Goal: Information Seeking & Learning: Understand process/instructions

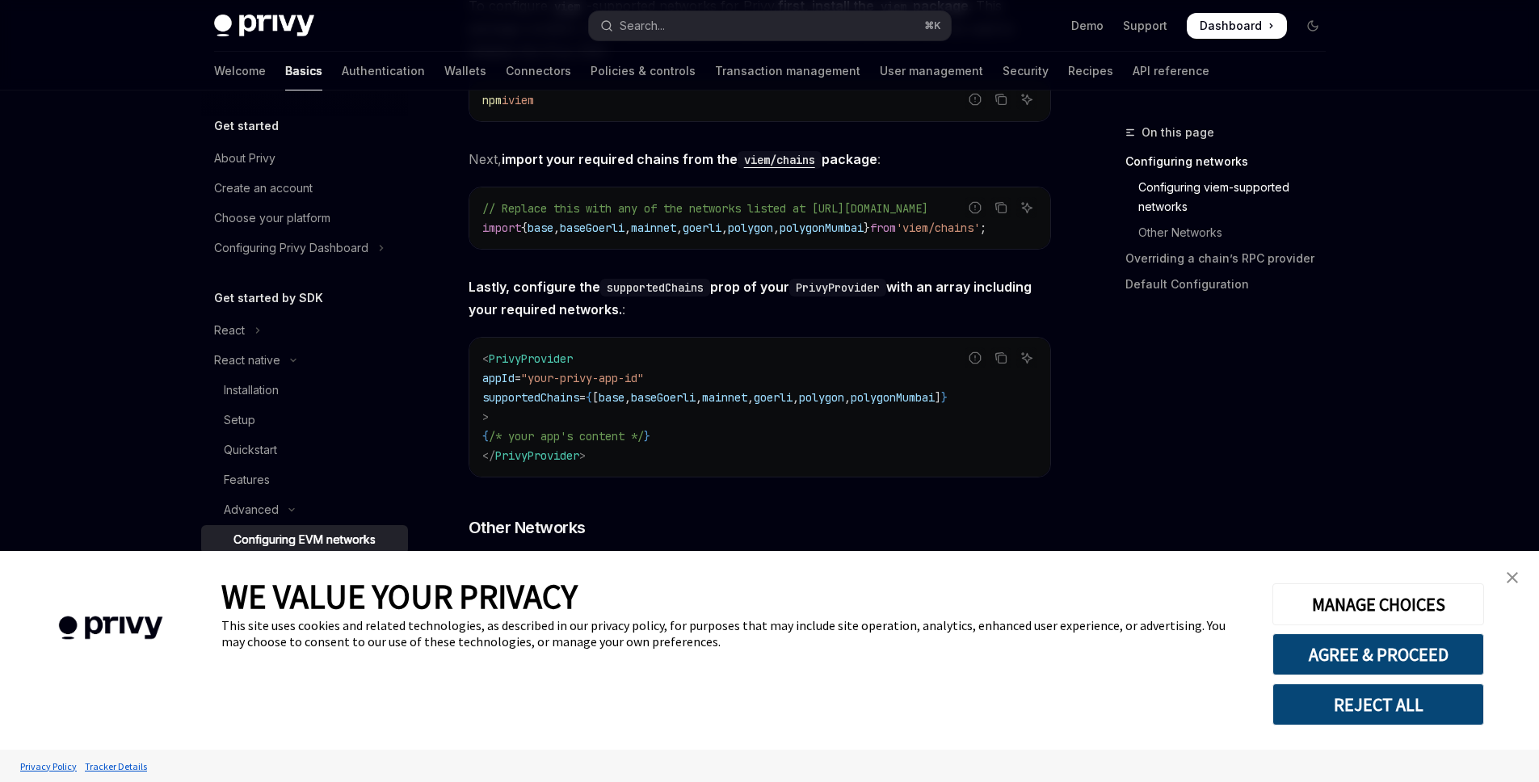
type textarea "*"
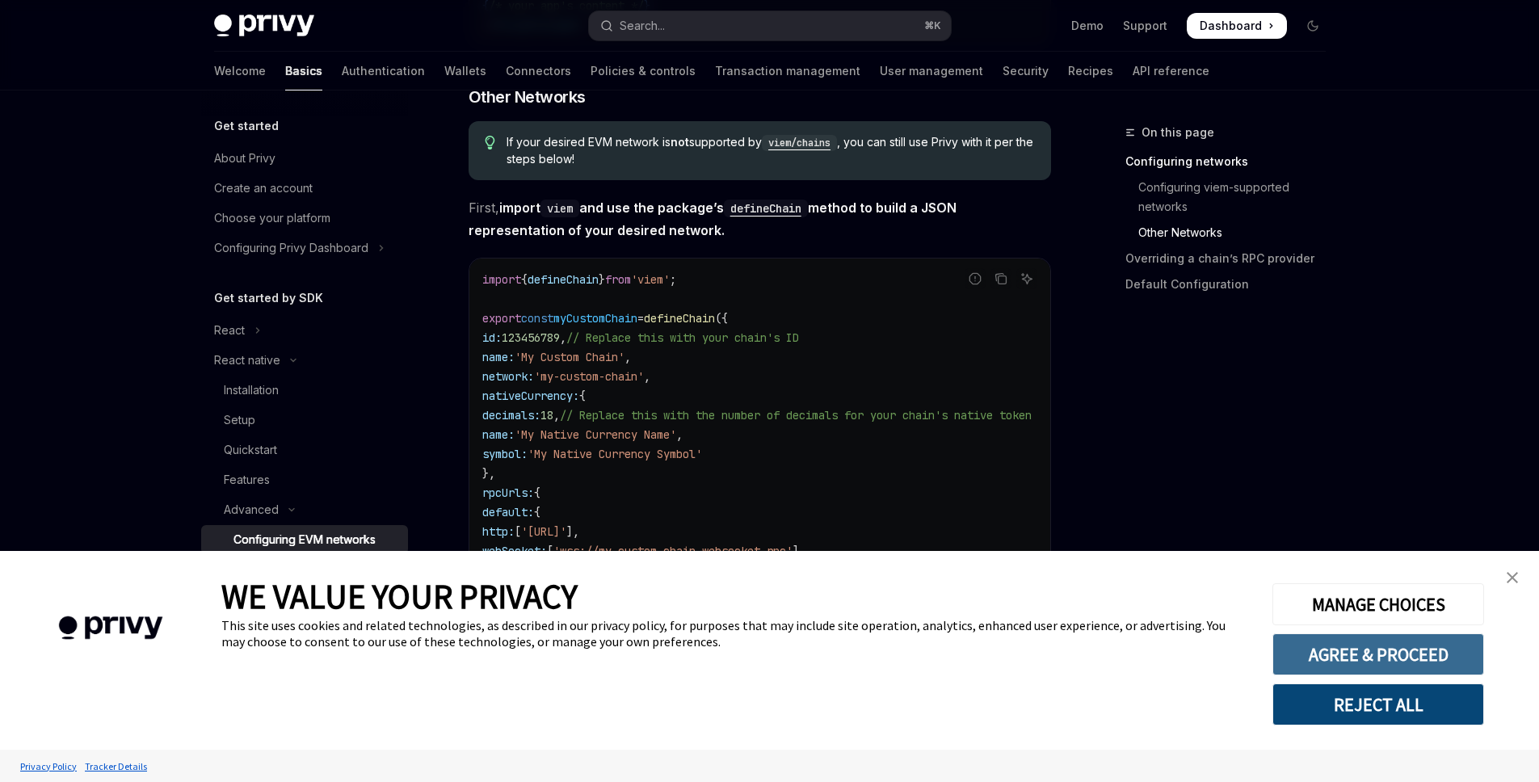
click at [1386, 646] on button "AGREE & PROCEED" at bounding box center [1378, 654] width 212 height 42
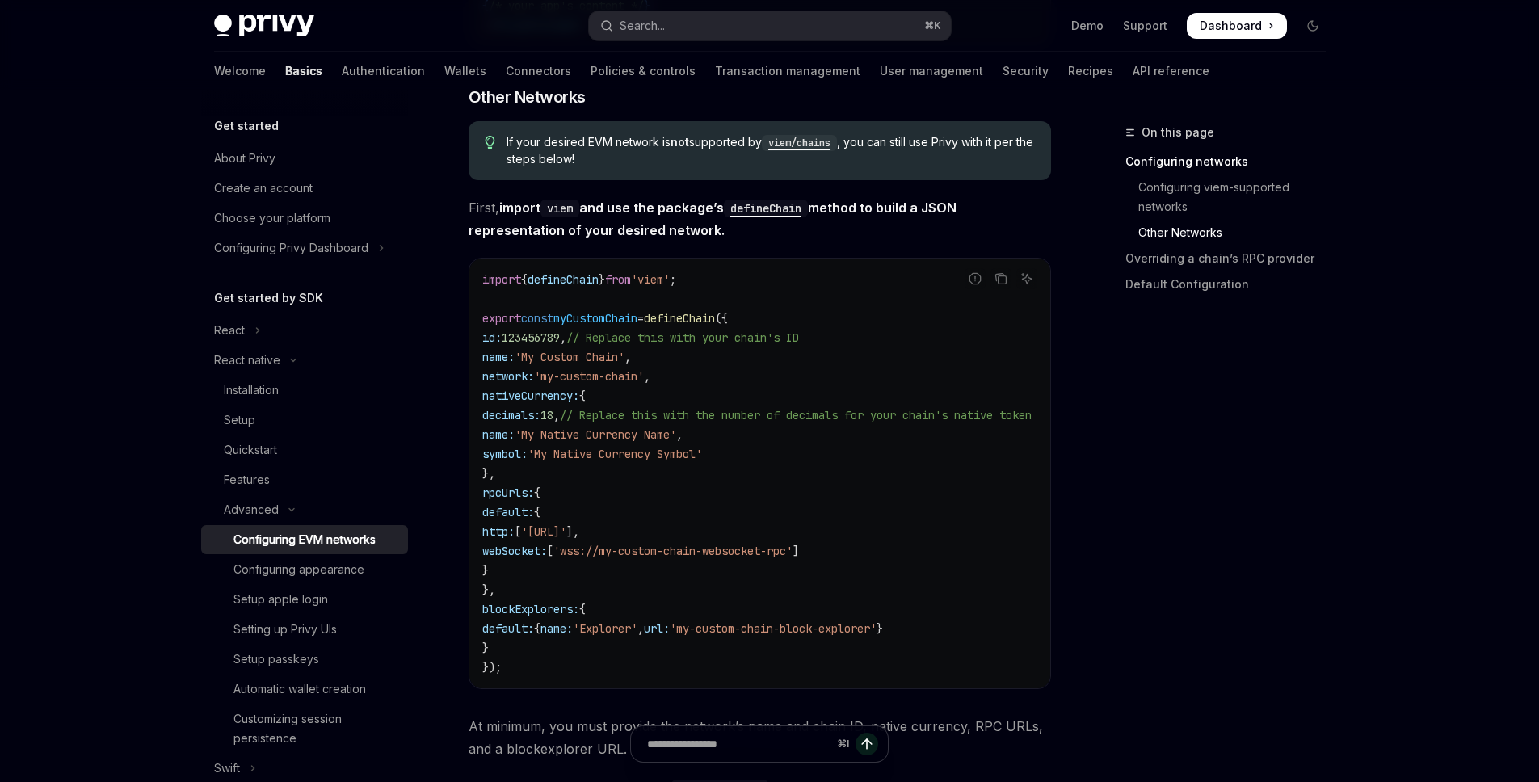
click at [620, 377] on code "import { defineChain } from 'viem' ; export const myCustomChain = defineChain (…" at bounding box center [776, 473] width 588 height 407
click at [258, 421] on div "Setup" at bounding box center [311, 419] width 174 height 19
type textarea "*"
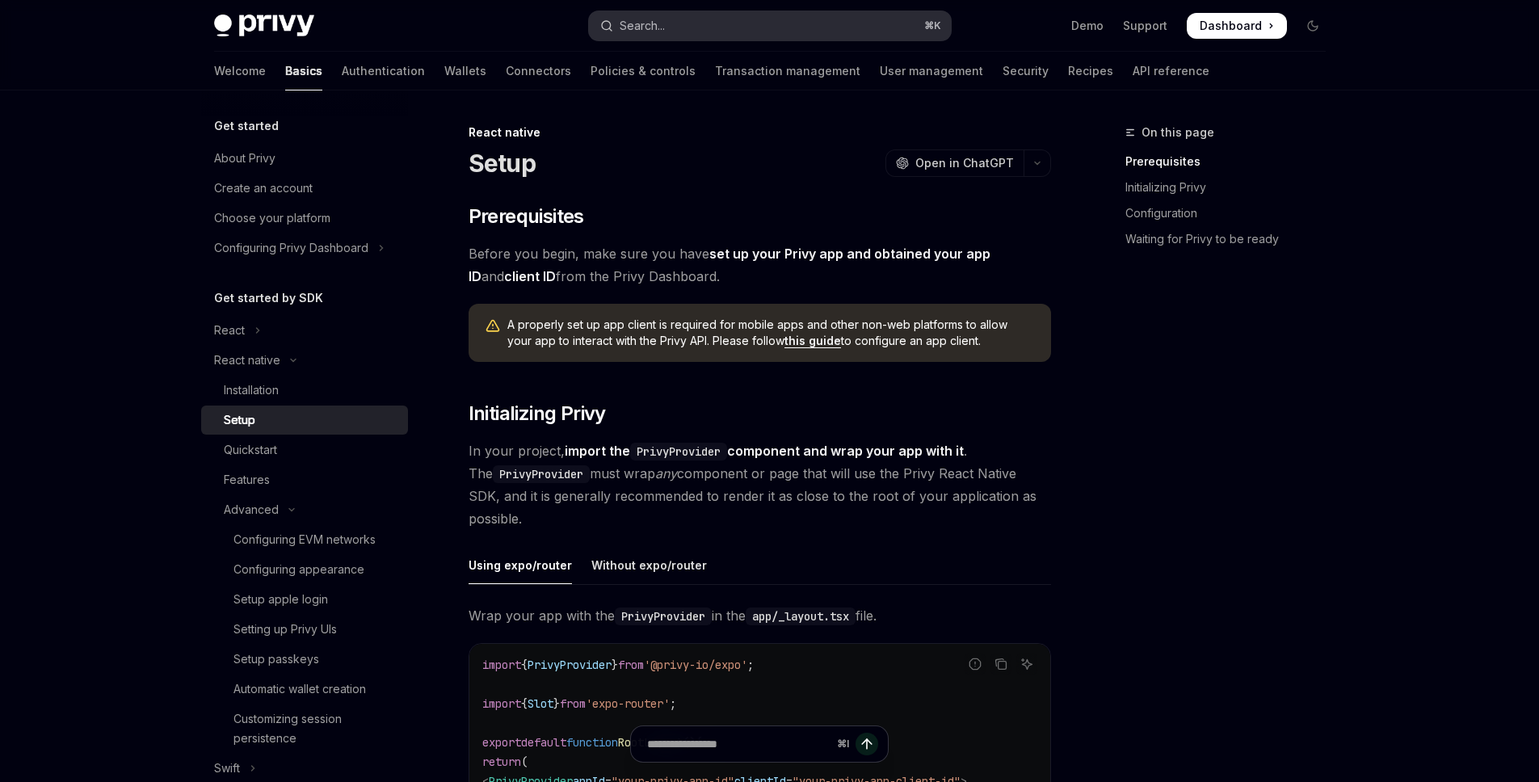
click at [694, 26] on button "Search... ⌘ K" at bounding box center [770, 25] width 362 height 29
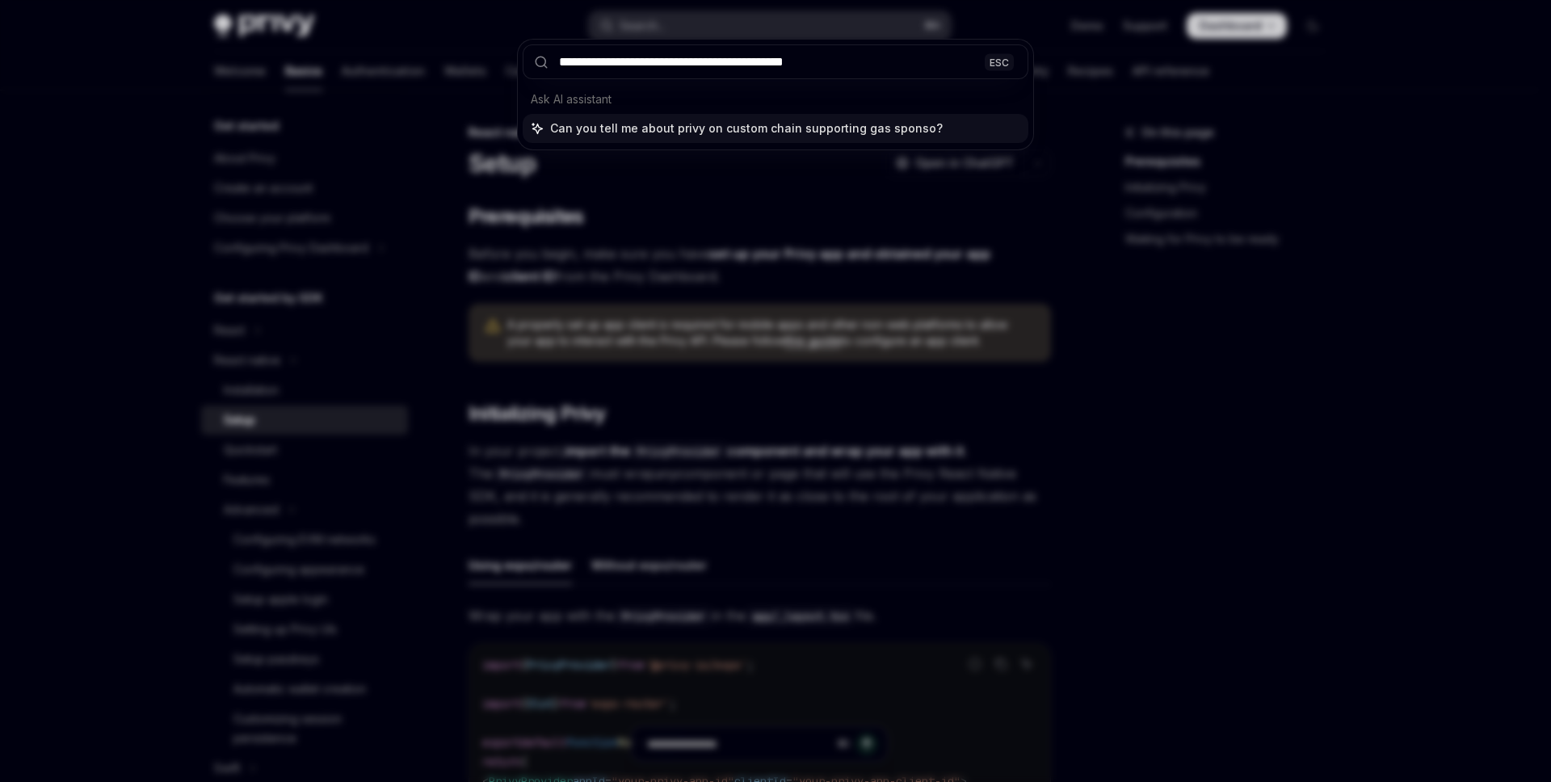
type input "**********"
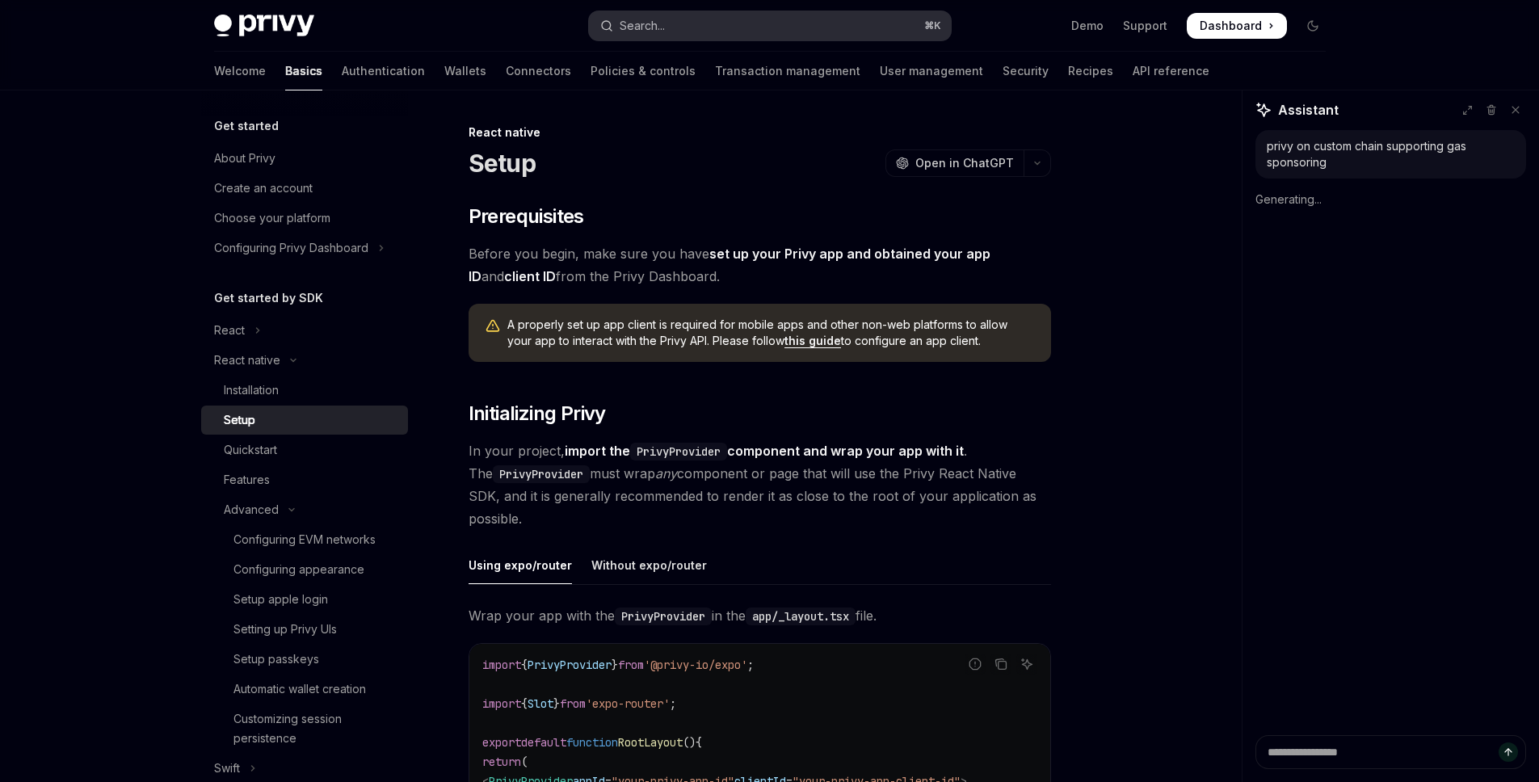
click at [847, 18] on button "Search... ⌘ K" at bounding box center [770, 25] width 362 height 29
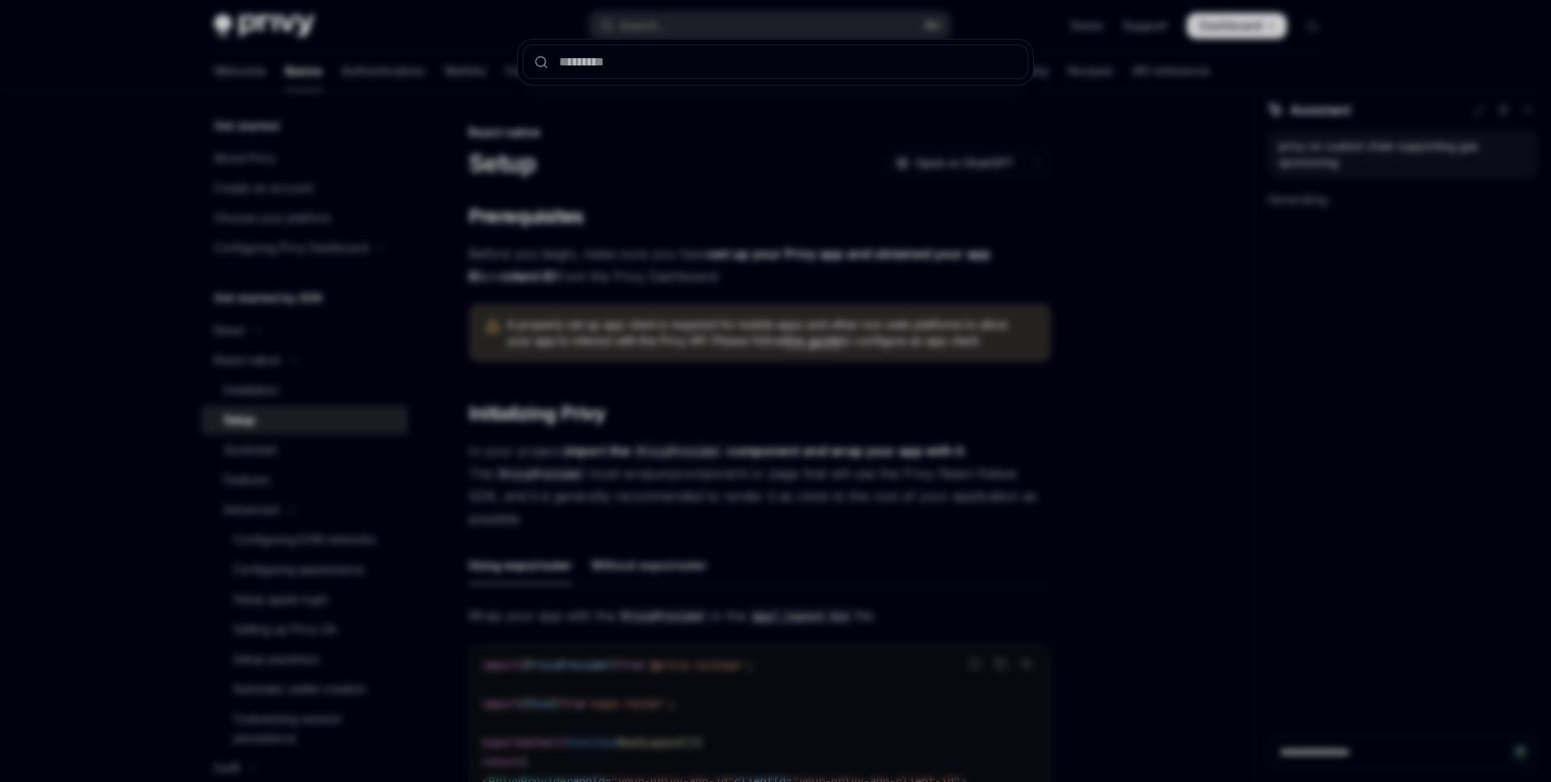
type textarea "*"
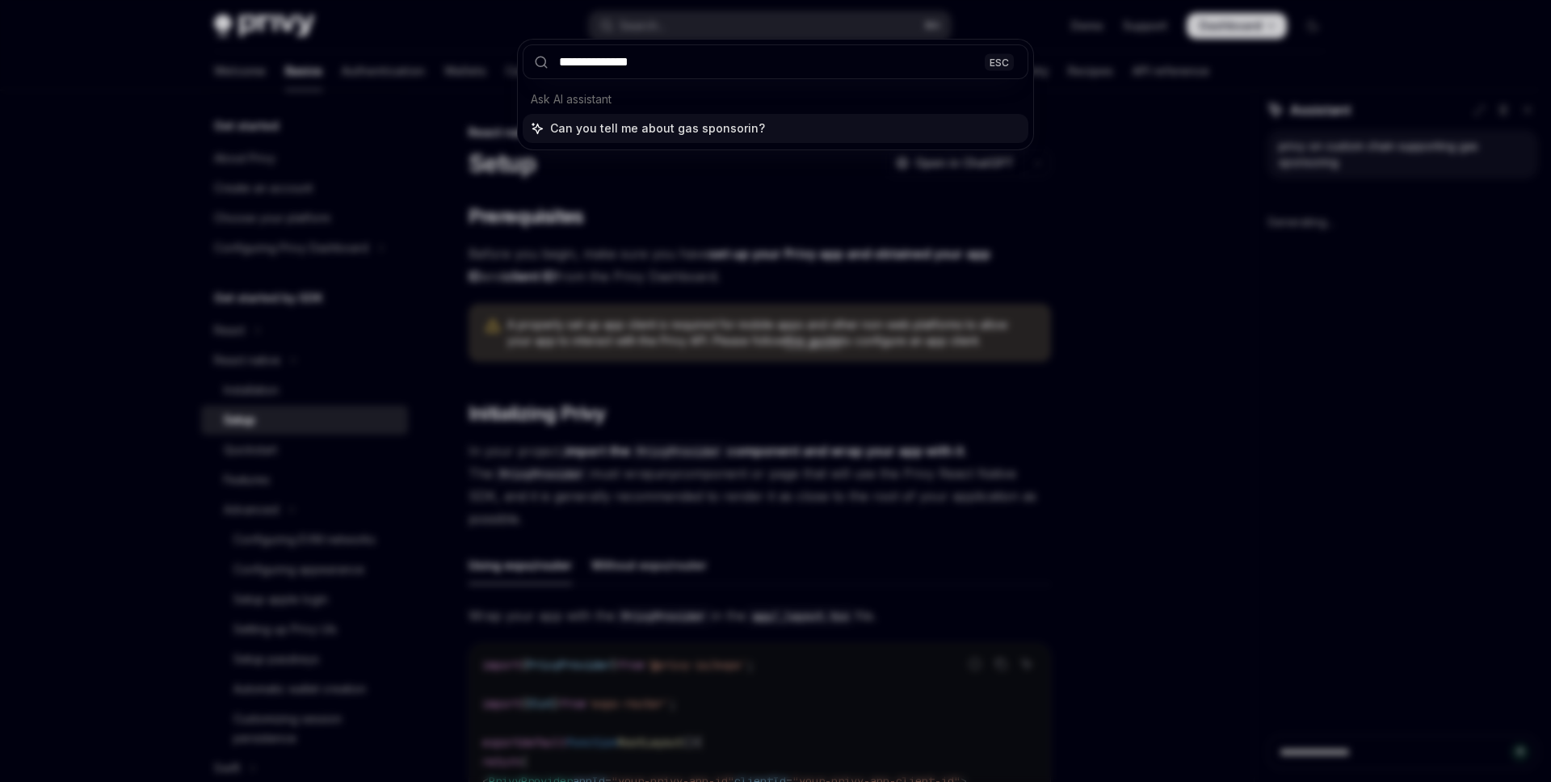
type input "**********"
type textarea "*"
type input "**********"
type textarea "*"
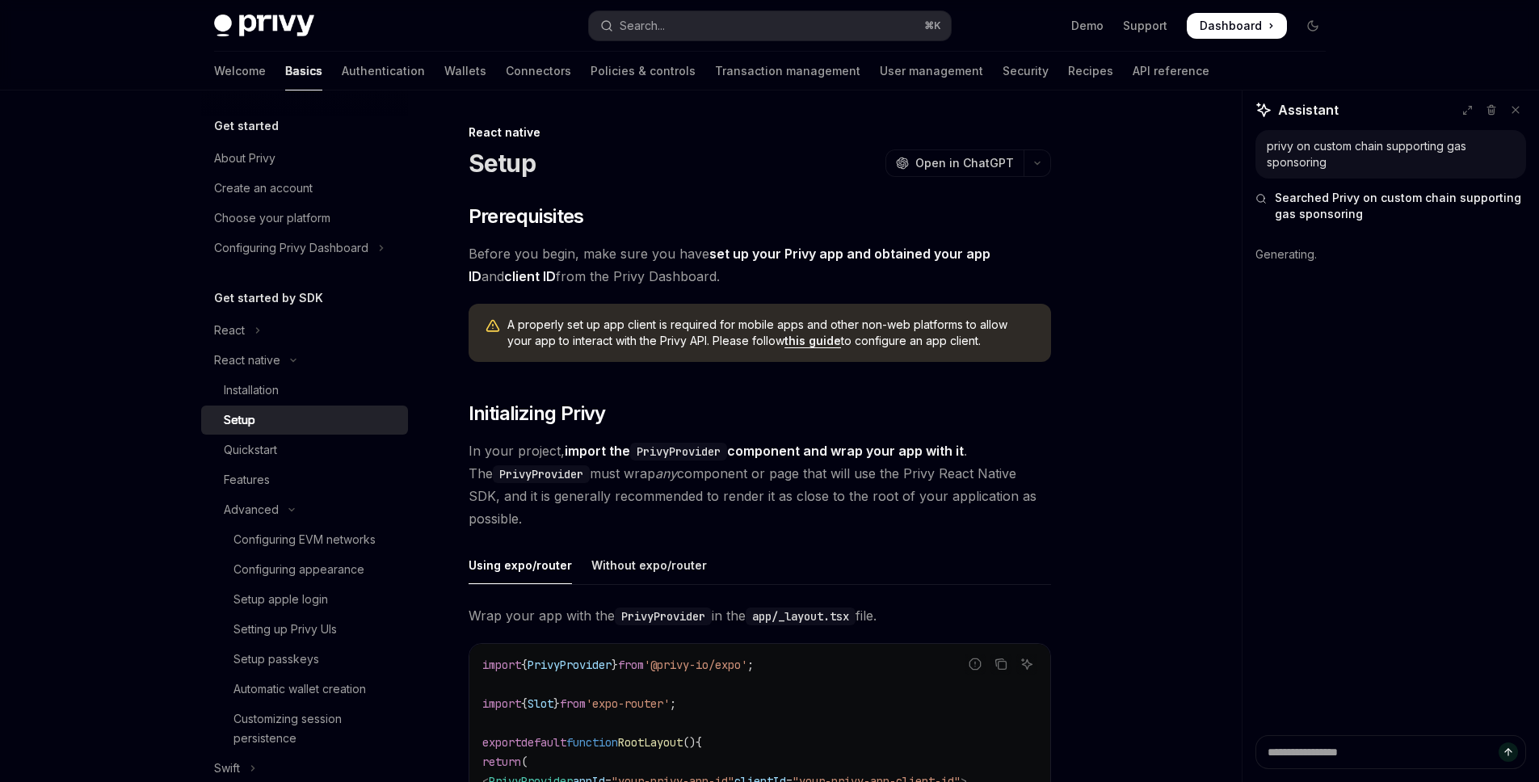
click at [1357, 203] on span "Searched Privy on custom chain supporting gas sponsoring" at bounding box center [1400, 206] width 251 height 32
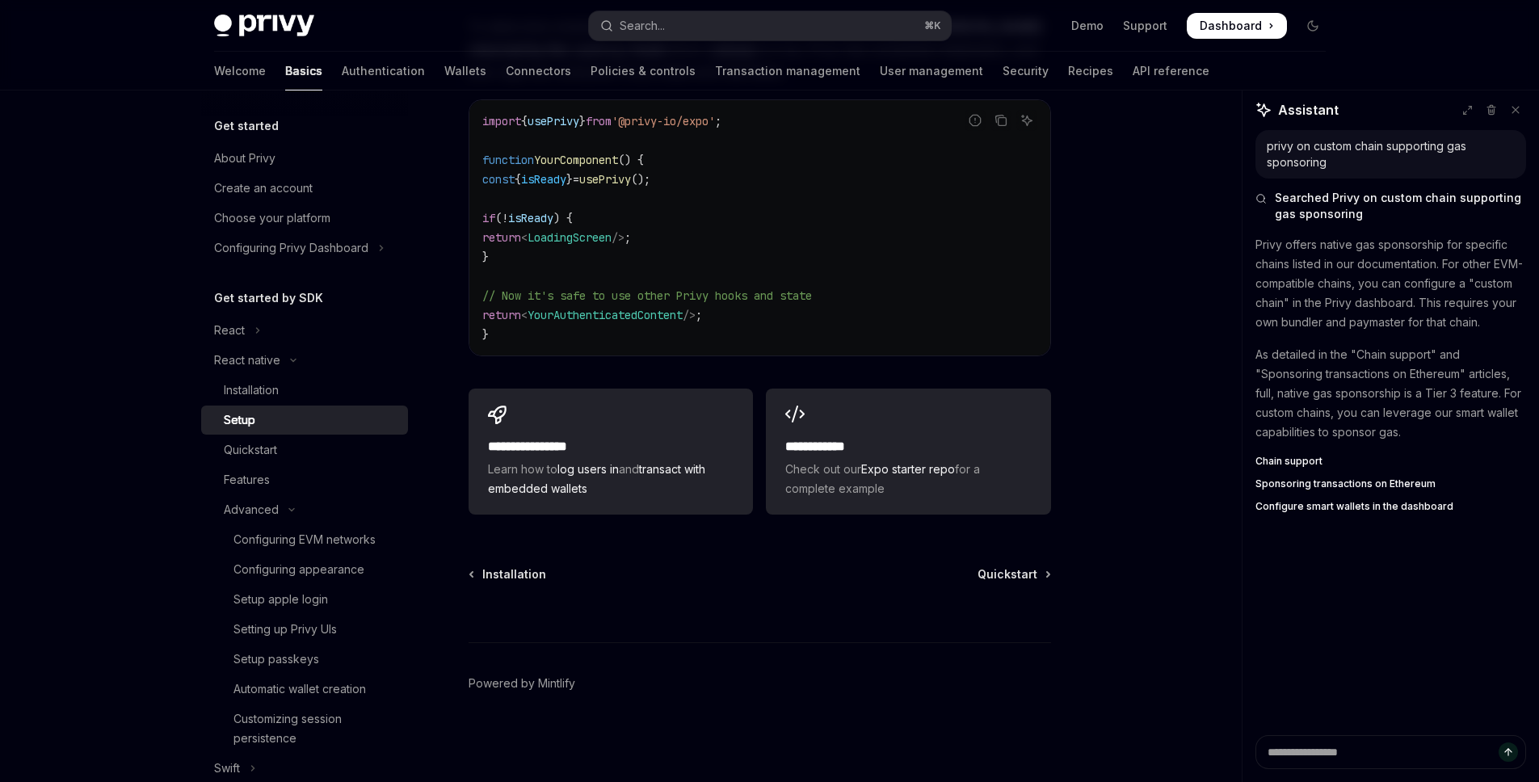
scroll to position [1450, 0]
click at [1314, 513] on span "Configure smart wallets in the dashboard" at bounding box center [1354, 506] width 198 height 13
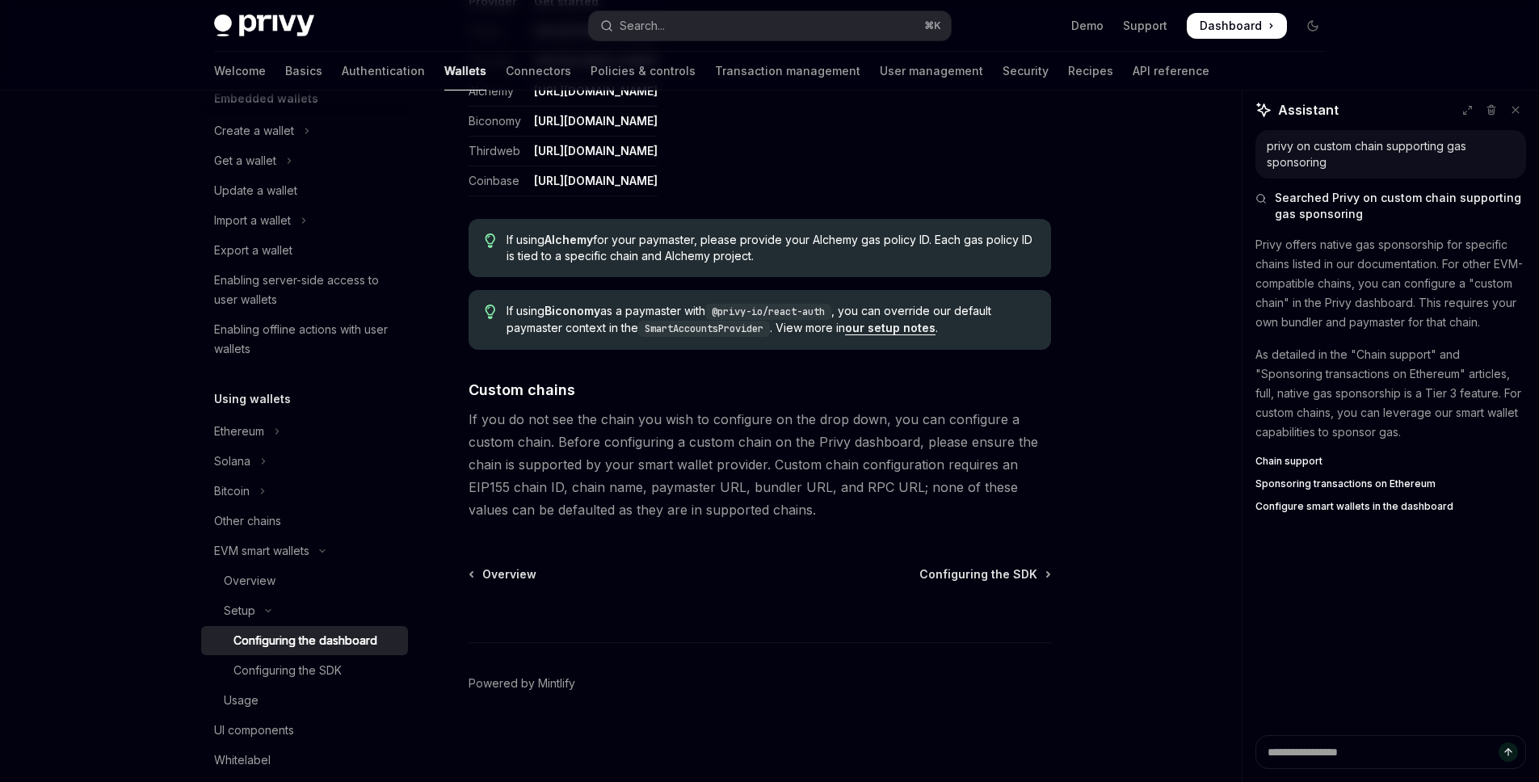
scroll to position [246, 0]
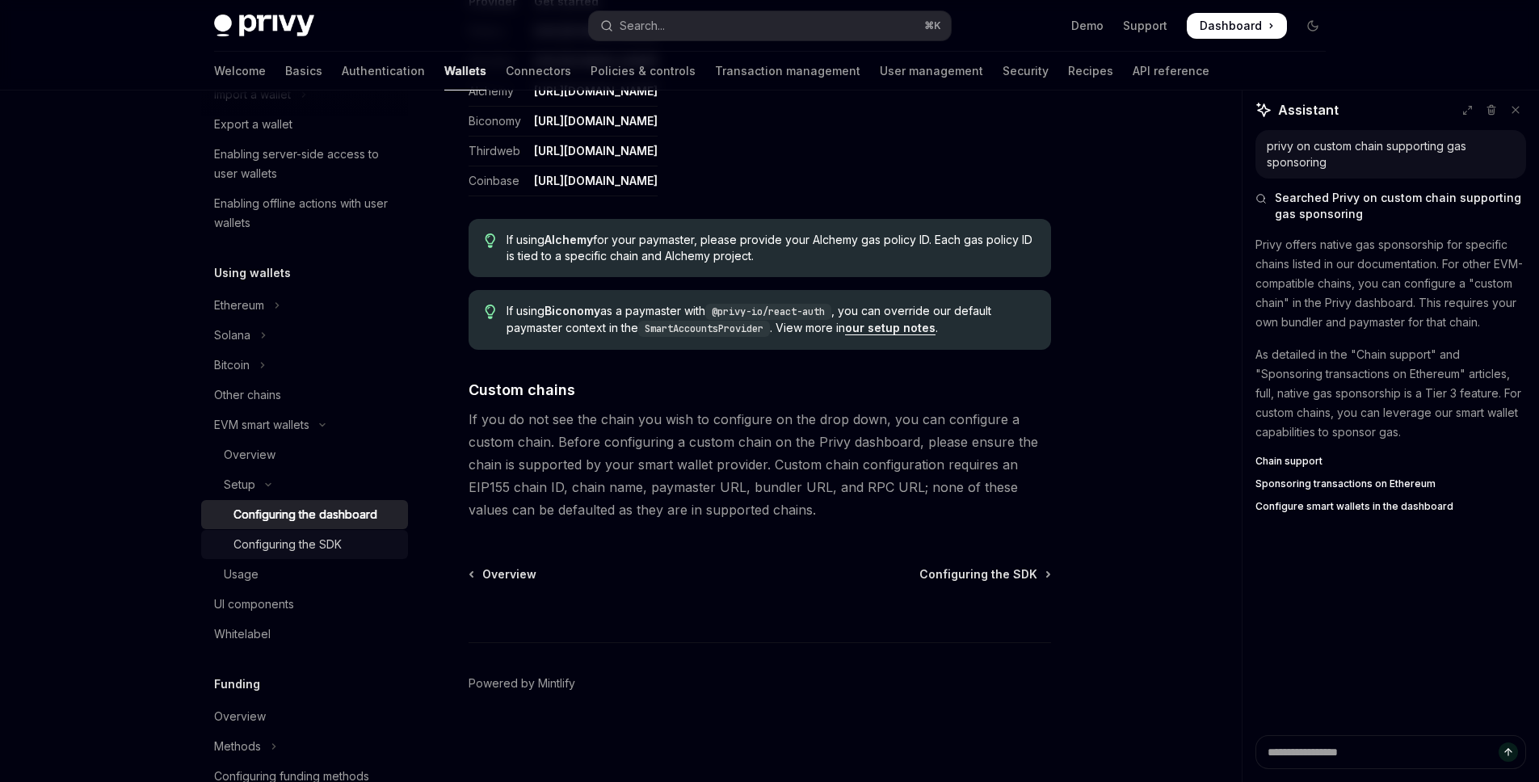
click at [282, 550] on div "Configuring the SDK" at bounding box center [287, 544] width 108 height 19
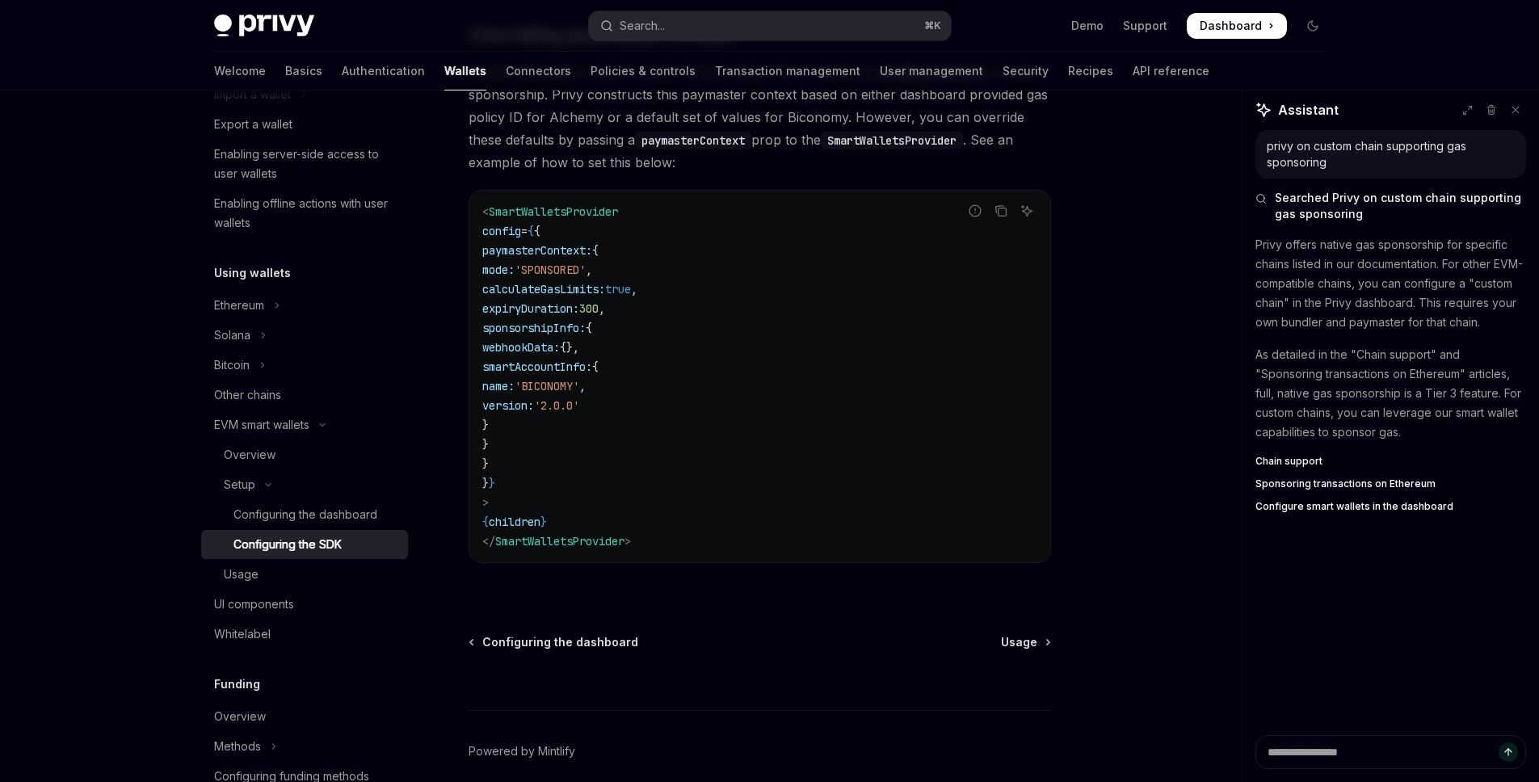
scroll to position [1338, 0]
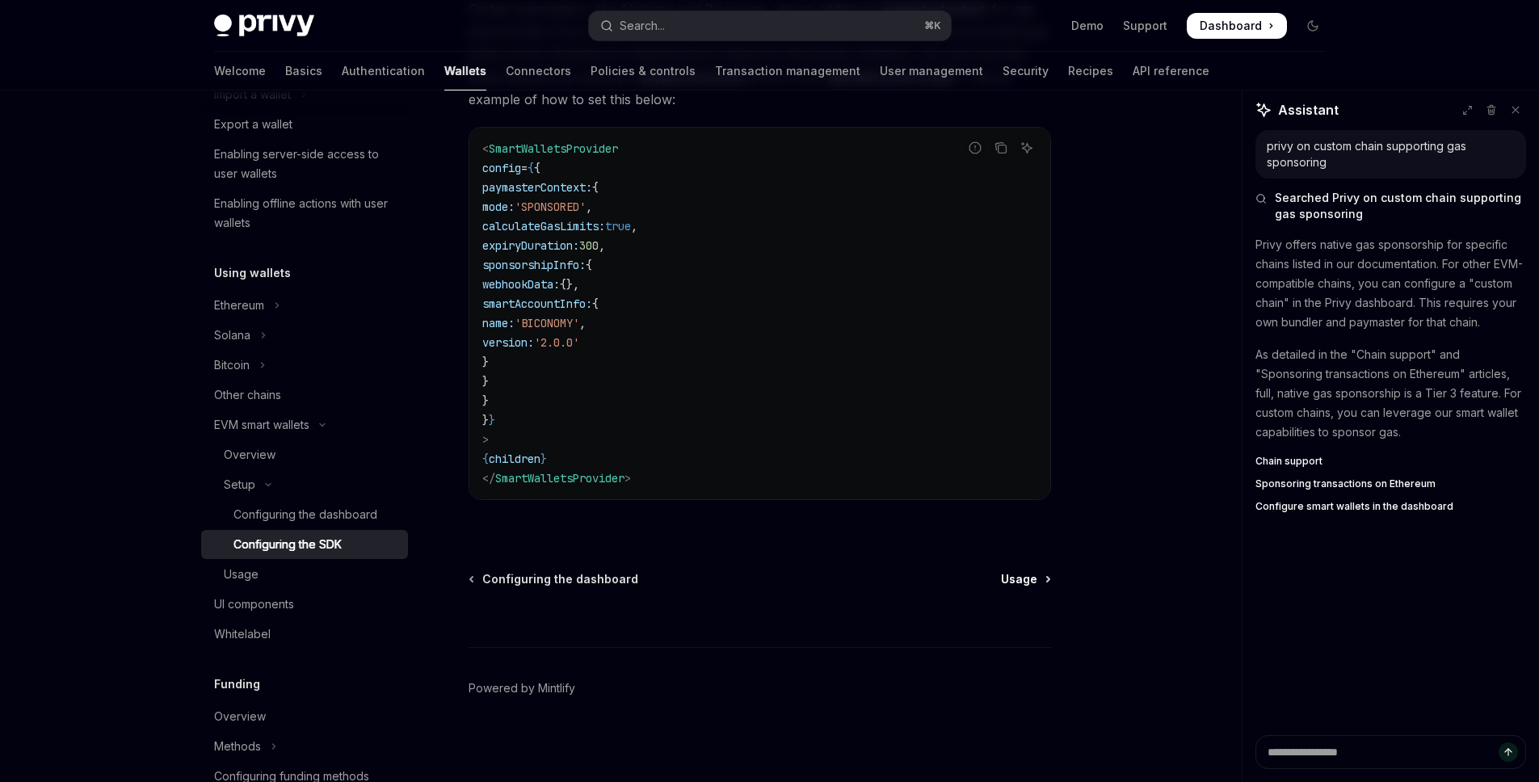
click at [1029, 574] on span "Usage" at bounding box center [1019, 579] width 36 height 16
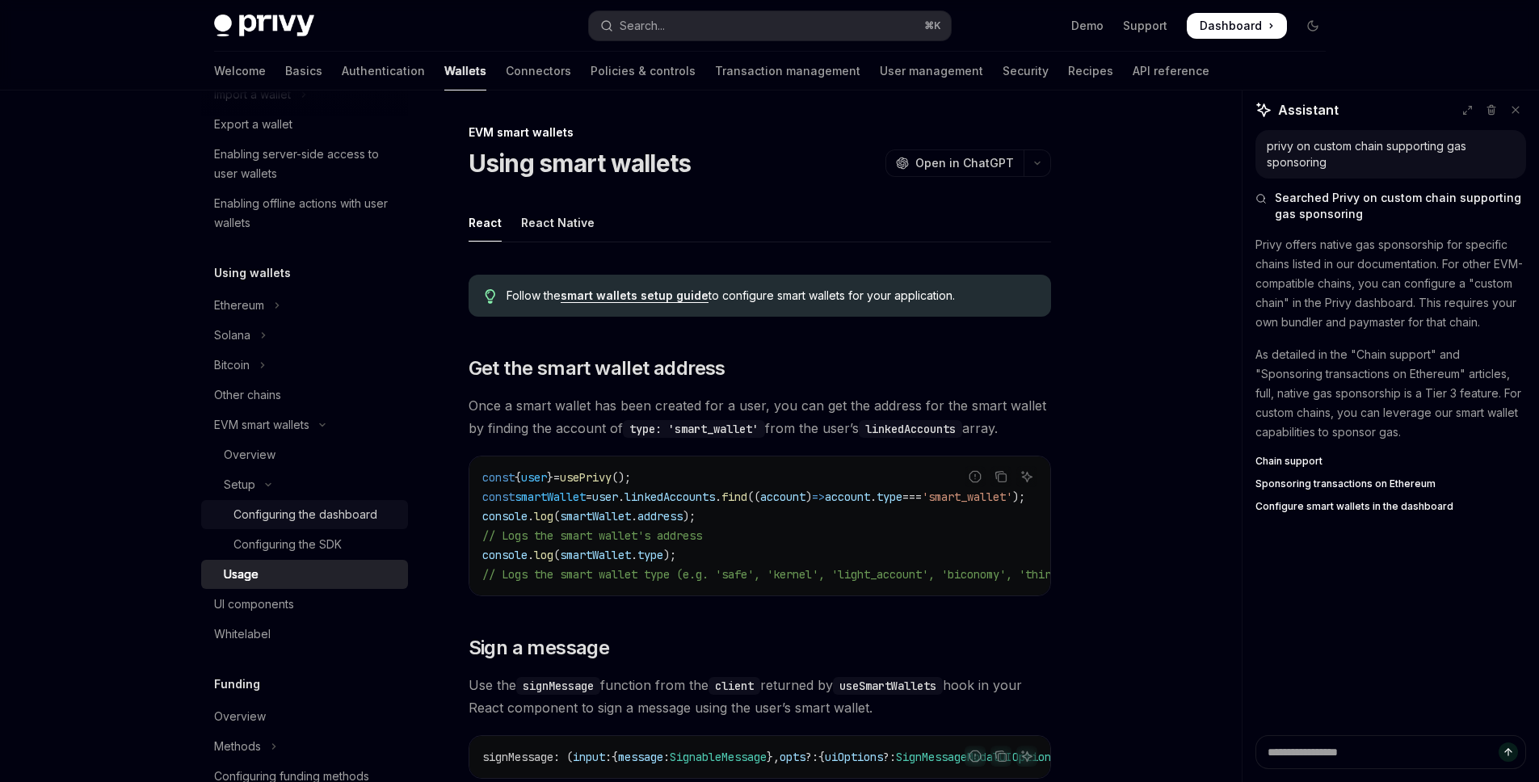
click at [264, 512] on div "Configuring the dashboard" at bounding box center [305, 514] width 144 height 19
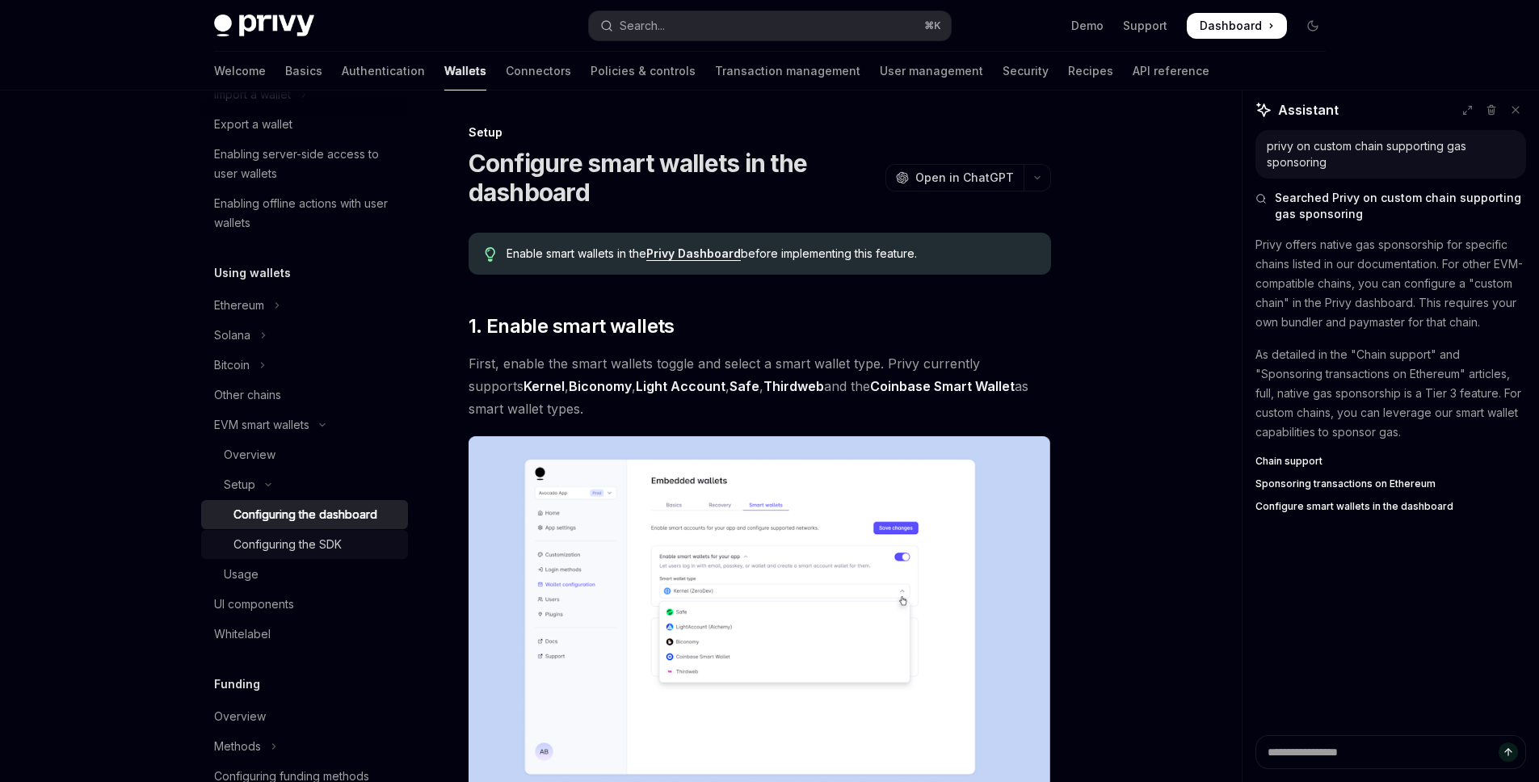
click at [279, 539] on div "Configuring the SDK" at bounding box center [287, 544] width 108 height 19
type textarea "*"
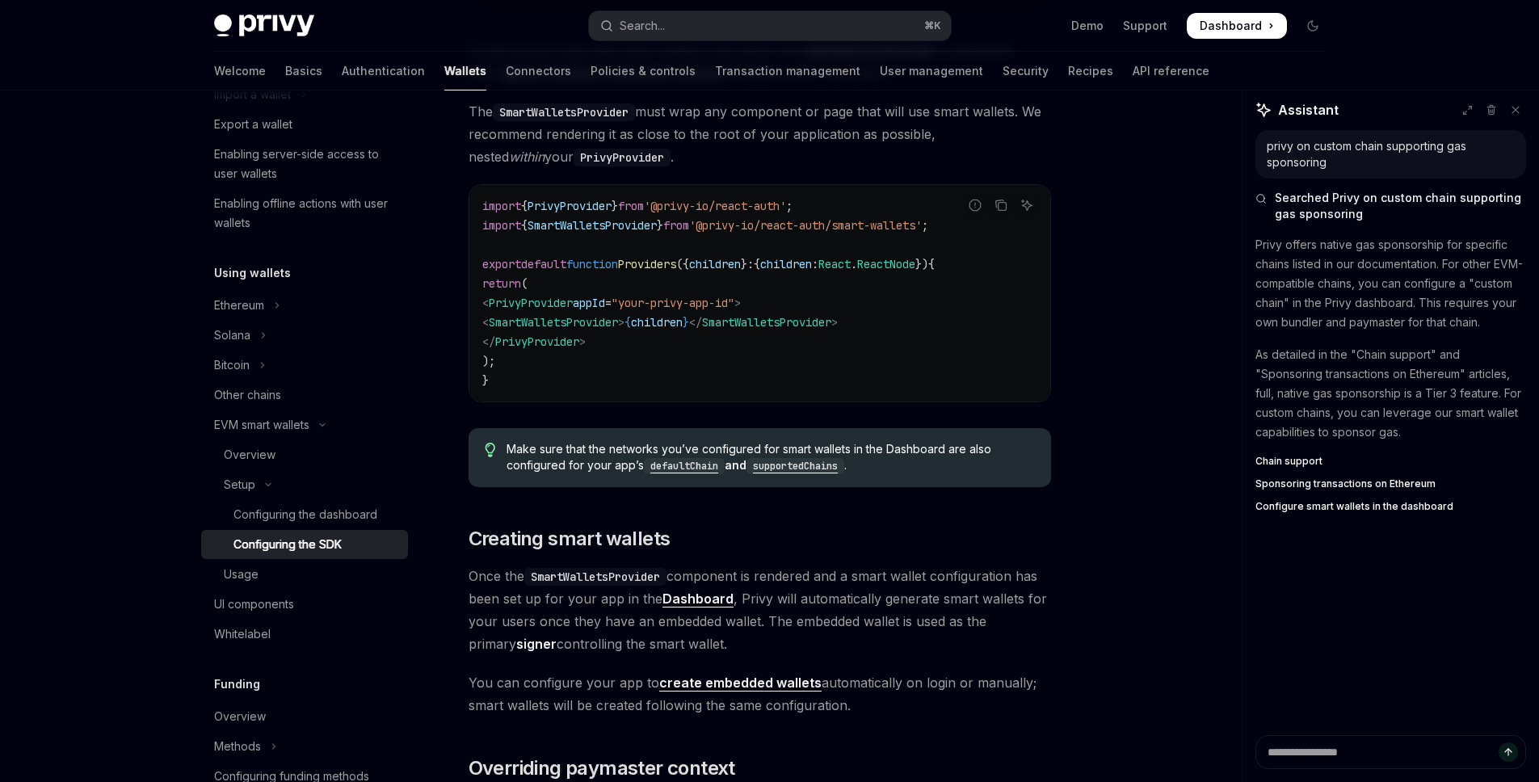
scroll to position [613, 0]
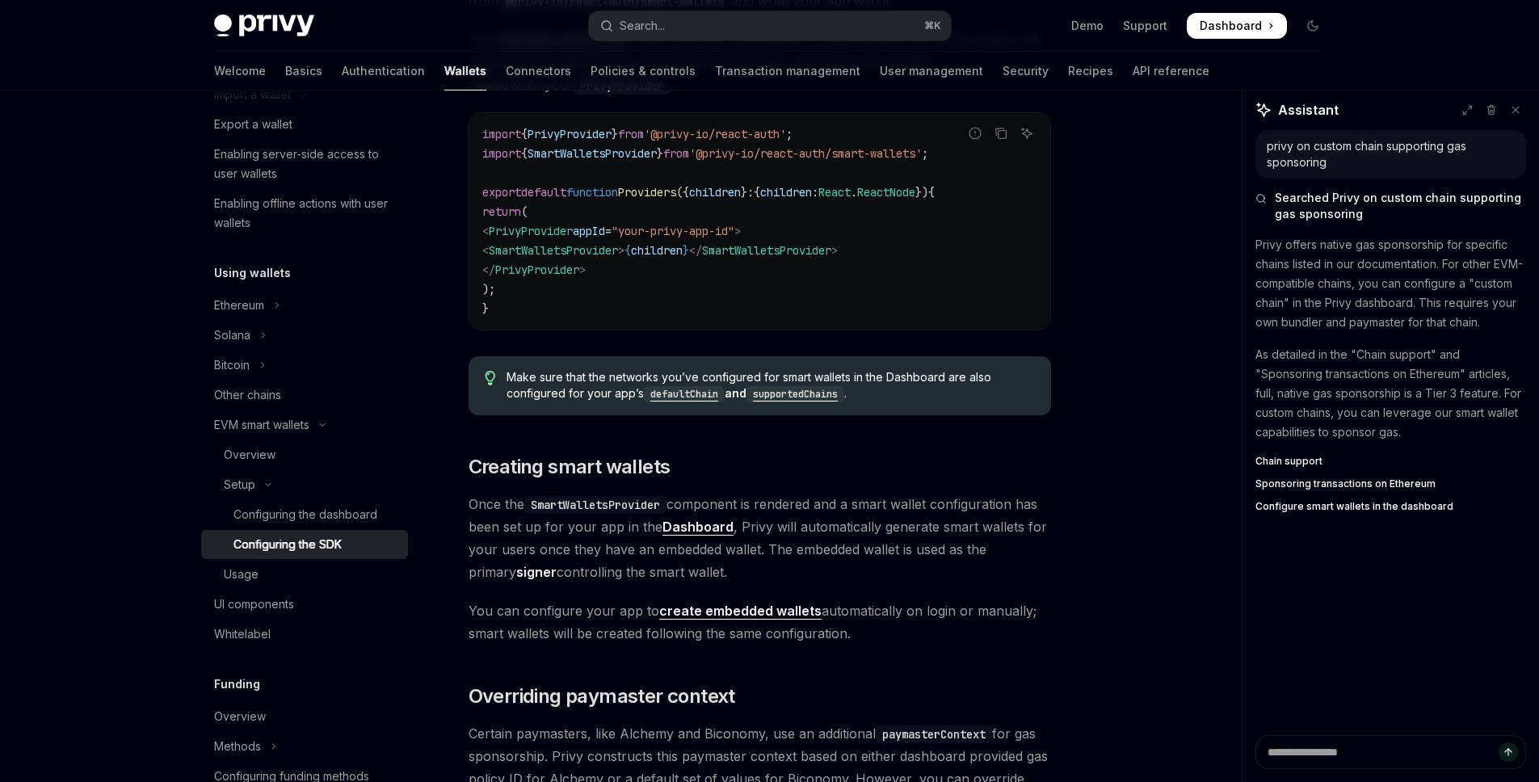
click at [591, 252] on span "SmartWalletsProvider" at bounding box center [553, 250] width 129 height 15
click at [683, 252] on span "children" at bounding box center [657, 250] width 52 height 15
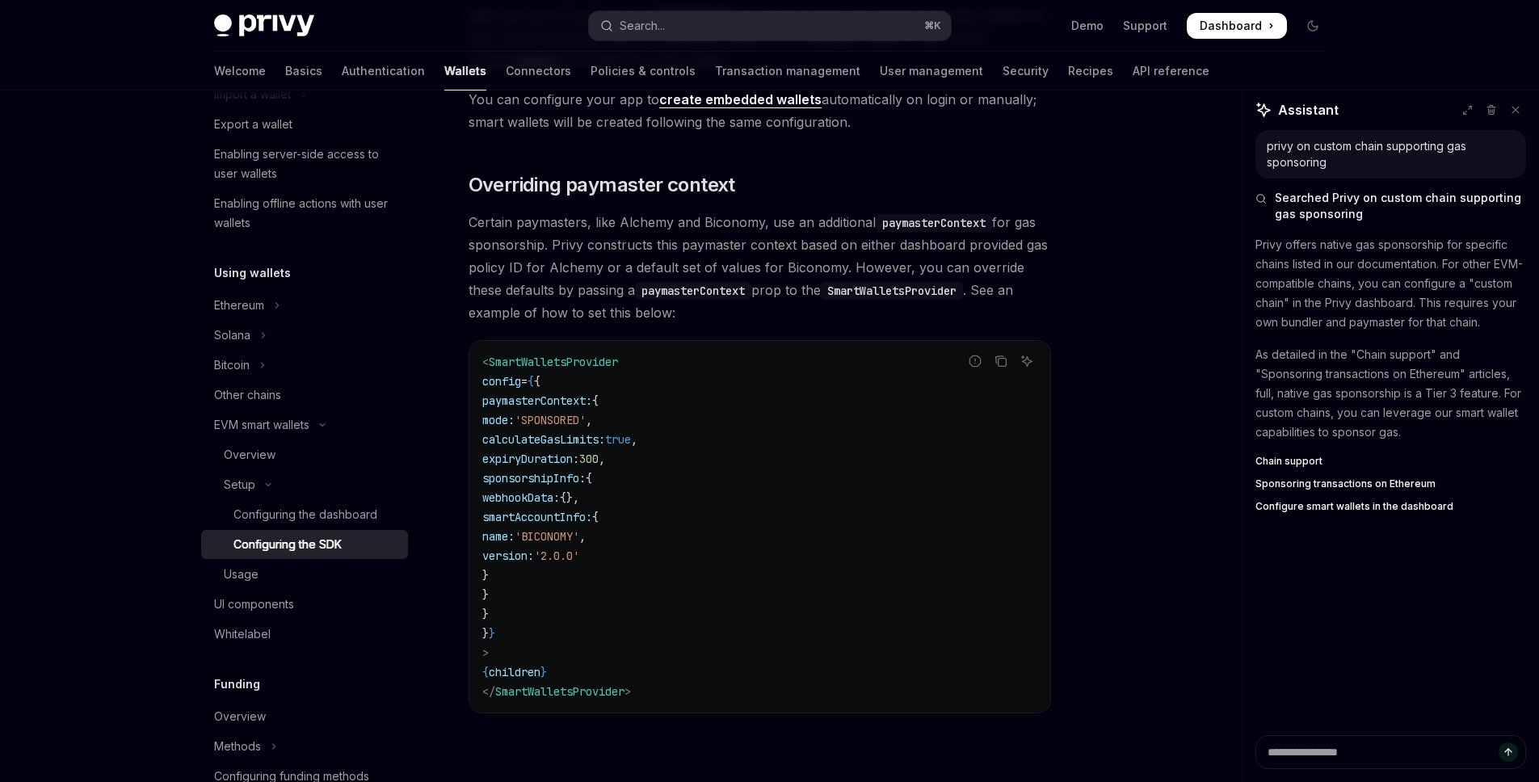
scroll to position [1268, 0]
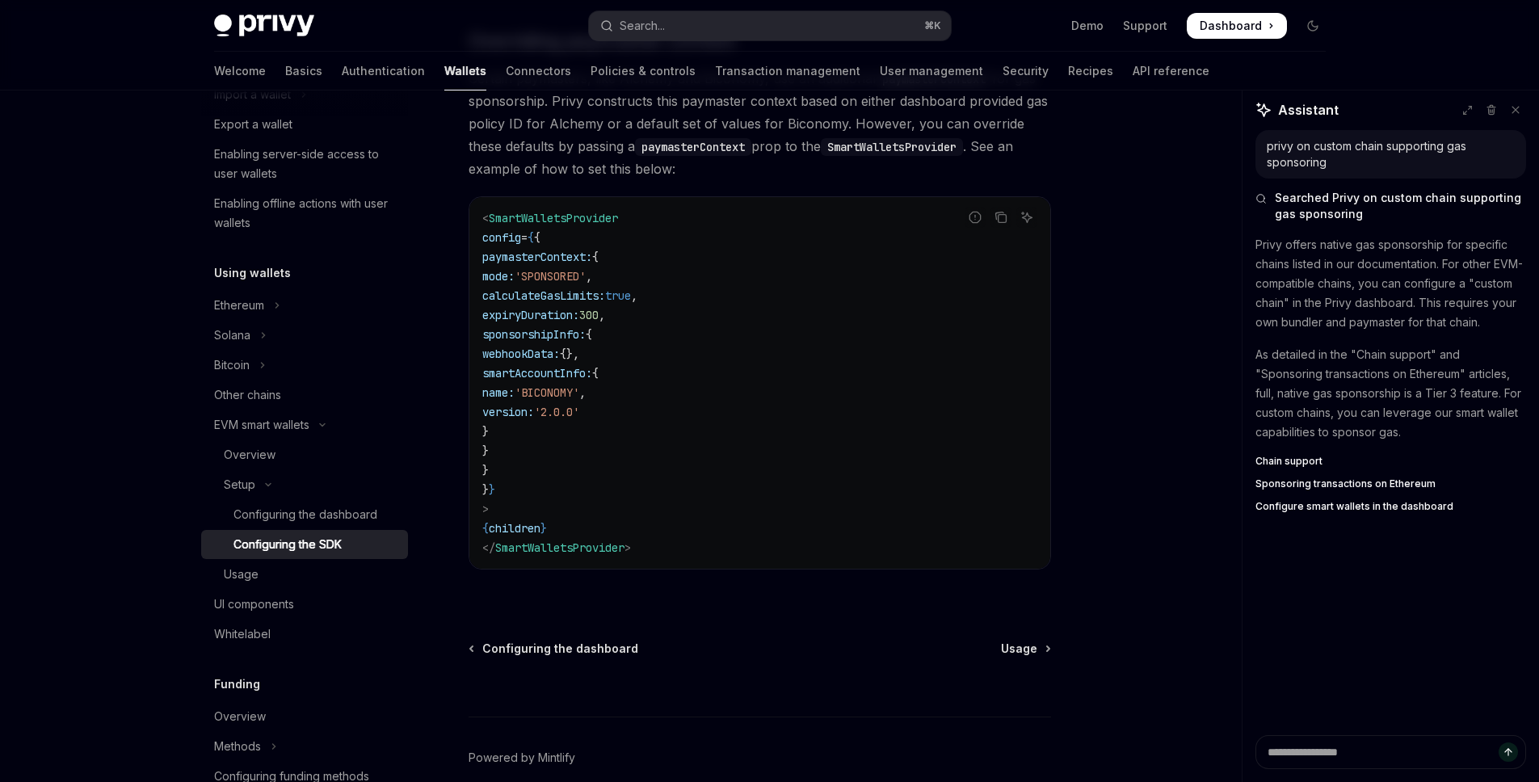
drag, startPoint x: 527, startPoint y: 372, endPoint x: 690, endPoint y: 430, distance: 173.0
click at [690, 430] on code "< SmartWalletsProvider config = { { paymasterContext: { mode: 'SPONSORED' , cal…" at bounding box center [759, 382] width 555 height 349
click at [579, 397] on span "'BICONOMY'" at bounding box center [547, 392] width 65 height 15
click at [579, 386] on span "'BICONOMY'" at bounding box center [547, 392] width 65 height 15
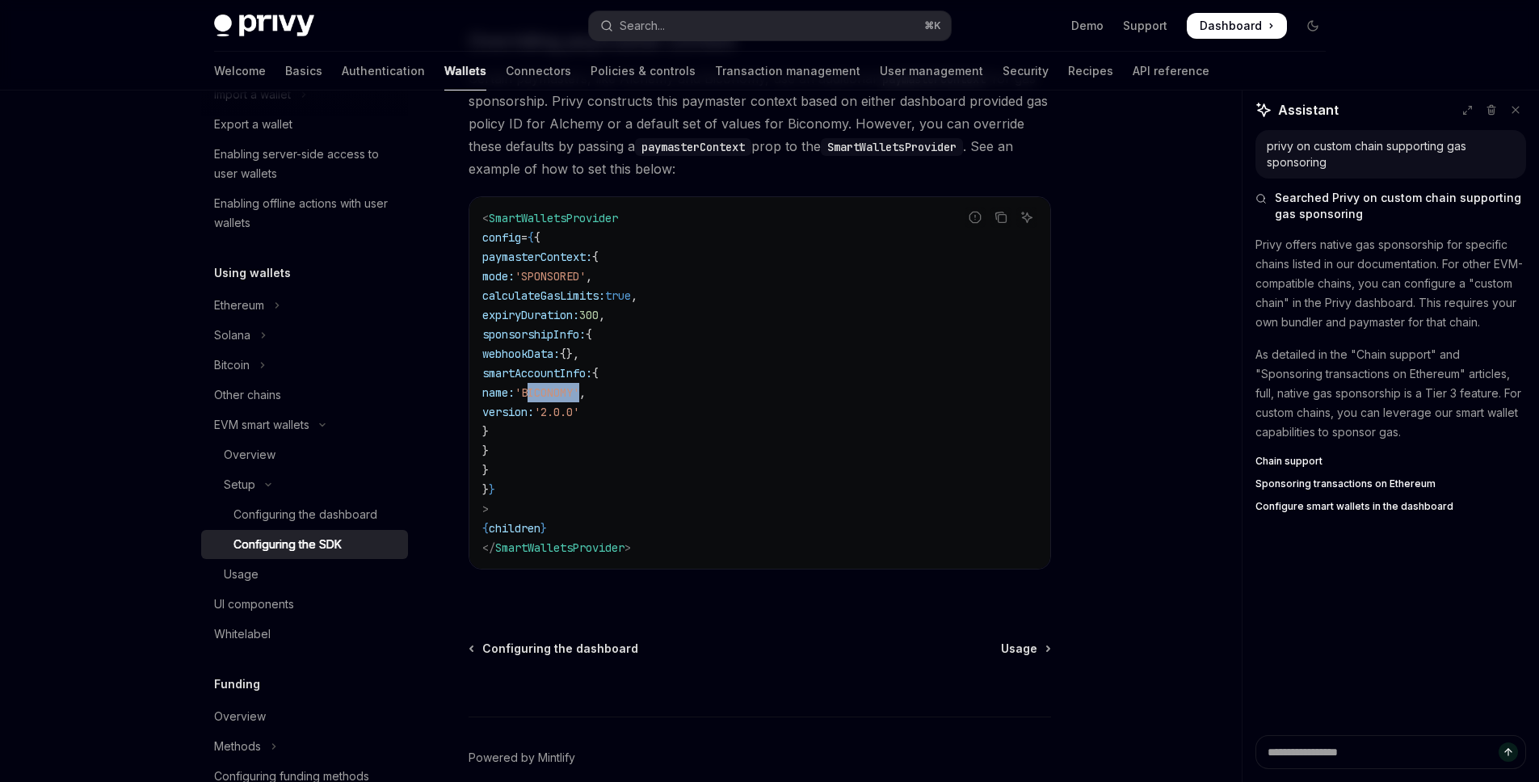
click at [579, 393] on span "'BICONOMY'" at bounding box center [547, 392] width 65 height 15
